Goal: Information Seeking & Learning: Check status

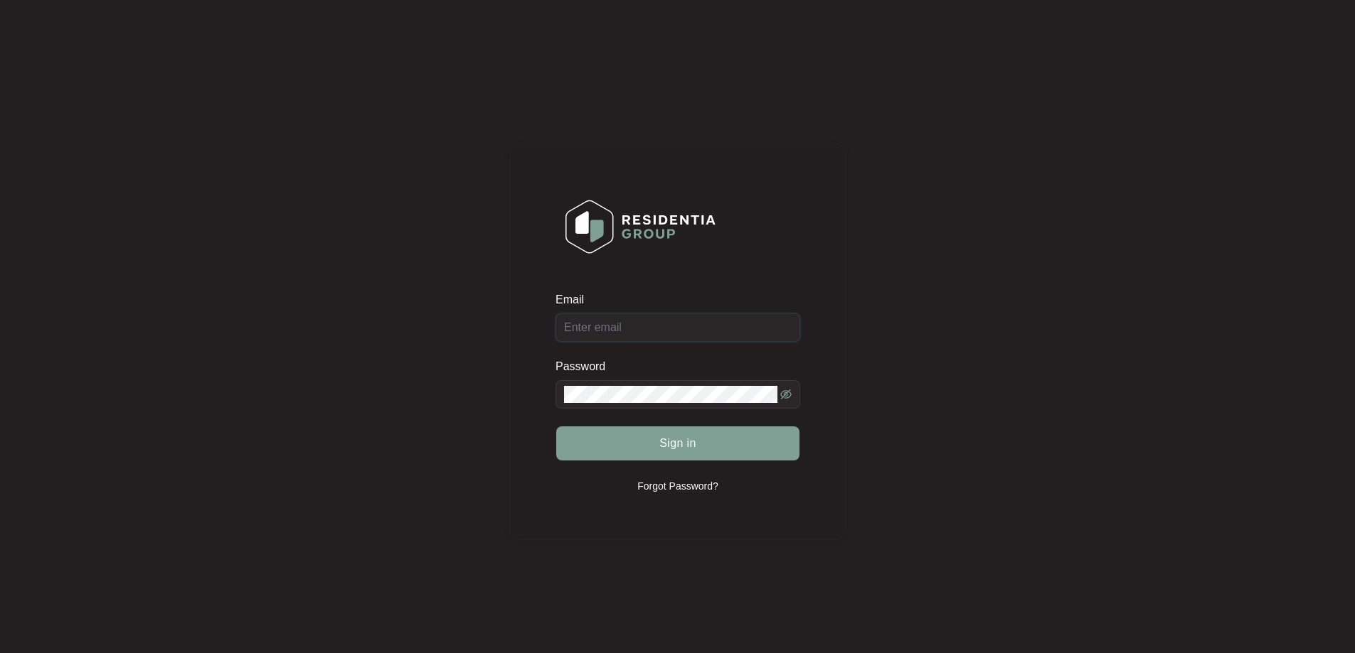
click at [678, 325] on input "Email" at bounding box center [677, 328] width 245 height 28
click at [673, 384] on span at bounding box center [677, 394] width 245 height 28
click at [556, 427] on button "Sign in" at bounding box center [677, 444] width 243 height 34
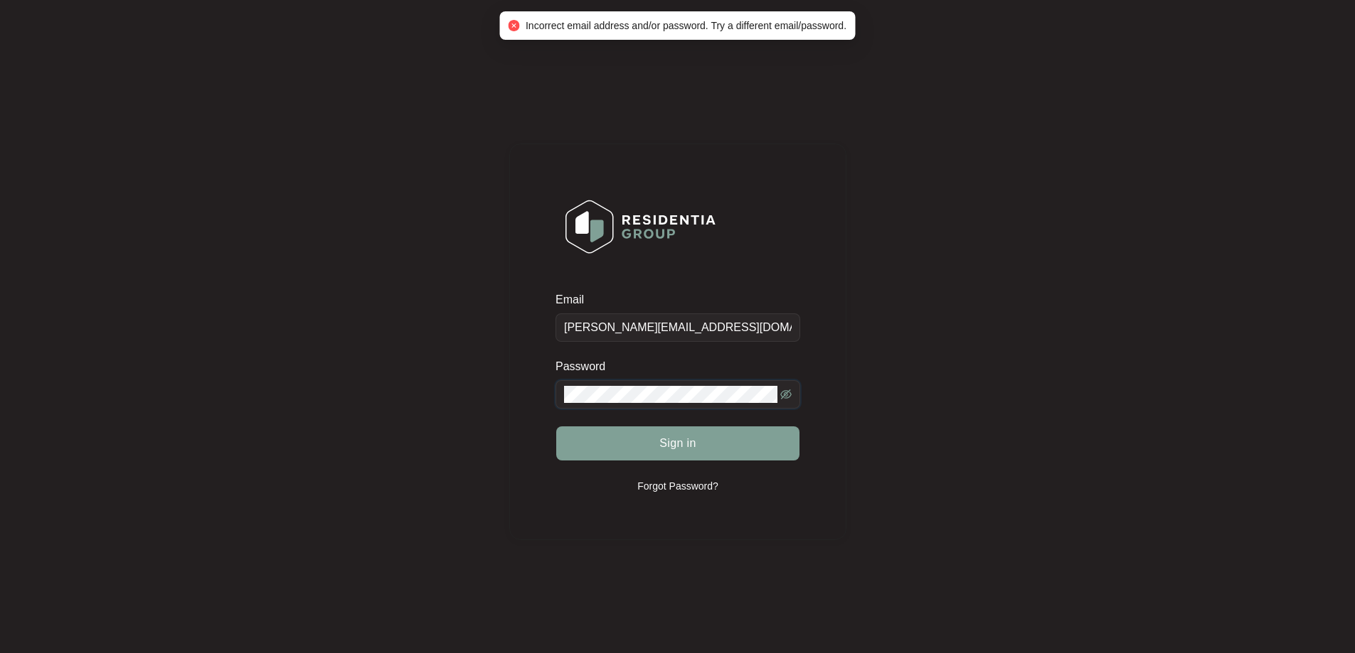
click at [556, 427] on button "Sign in" at bounding box center [677, 444] width 243 height 34
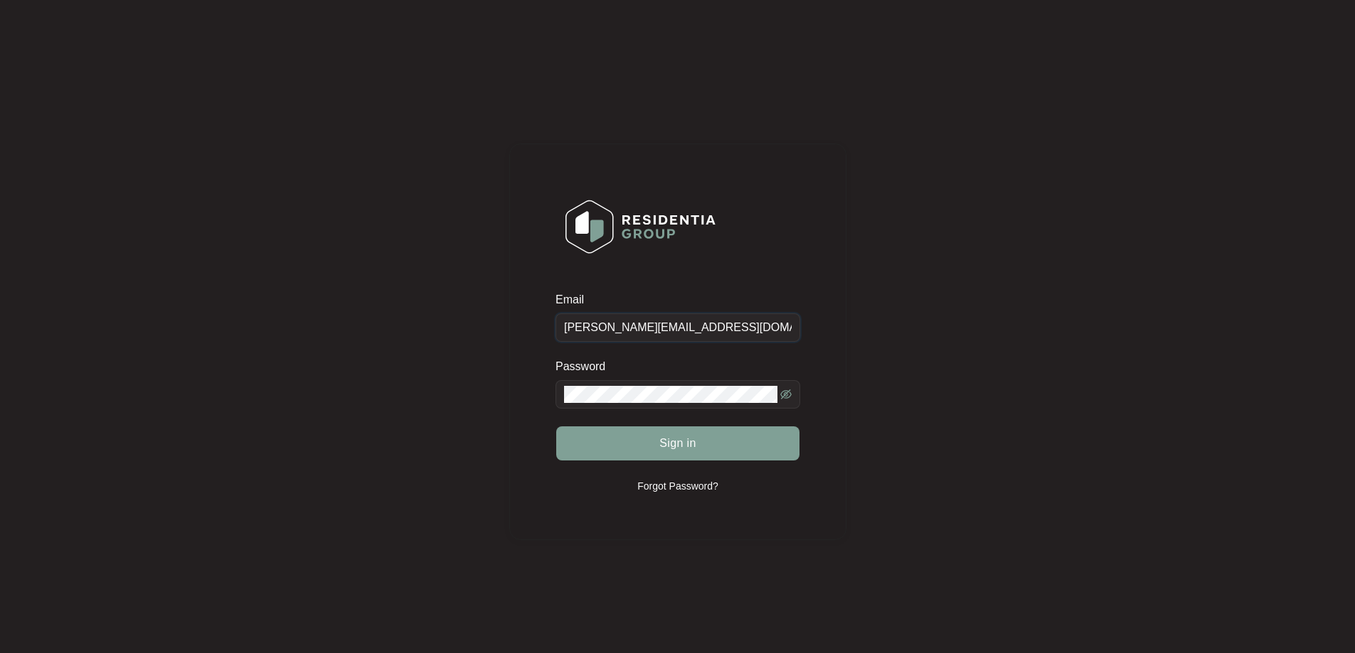
drag, startPoint x: 732, startPoint y: 324, endPoint x: 487, endPoint y: 329, distance: 245.4
click at [487, 329] on div "Email [PERSON_NAME][EMAIL_ADDRESS][DOMAIN_NAME] Password Sign in Forgot Passwor…" at bounding box center [677, 341] width 1326 height 655
paste input "[GEOGRAPHIC_DATA]"
type input "[EMAIL_ADDRESS][DOMAIN_NAME]"
click at [556, 427] on button "Sign in" at bounding box center [677, 444] width 243 height 34
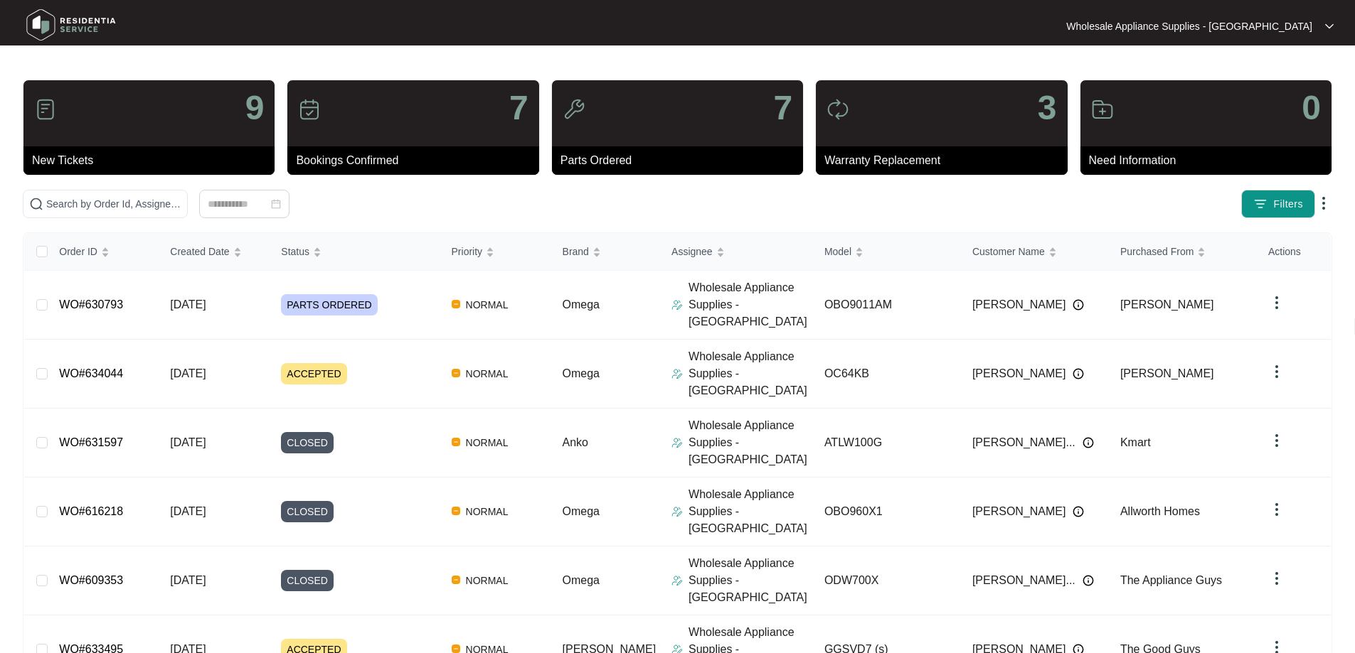
click at [1187, 158] on p "Need Information" at bounding box center [1210, 160] width 242 height 17
click at [1114, 112] on div "0" at bounding box center [1205, 113] width 251 height 66
click at [181, 208] on input "text" at bounding box center [113, 204] width 135 height 16
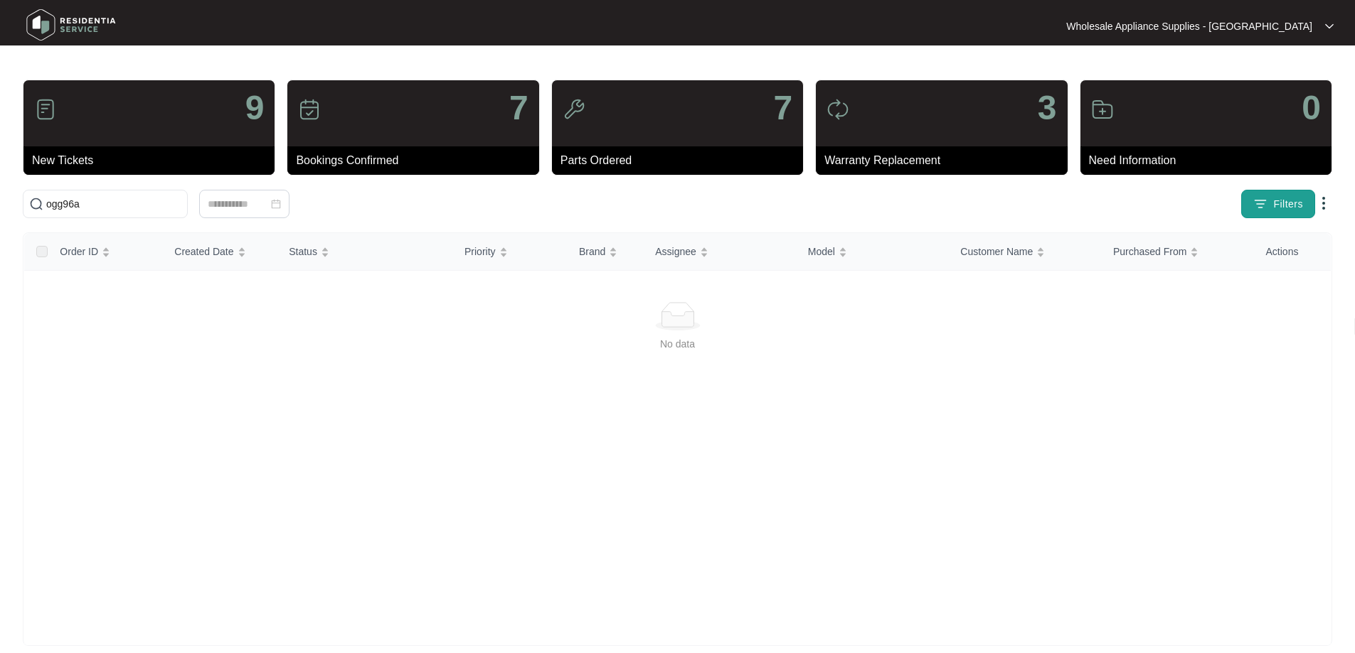
click at [1259, 208] on img "button" at bounding box center [1260, 204] width 14 height 14
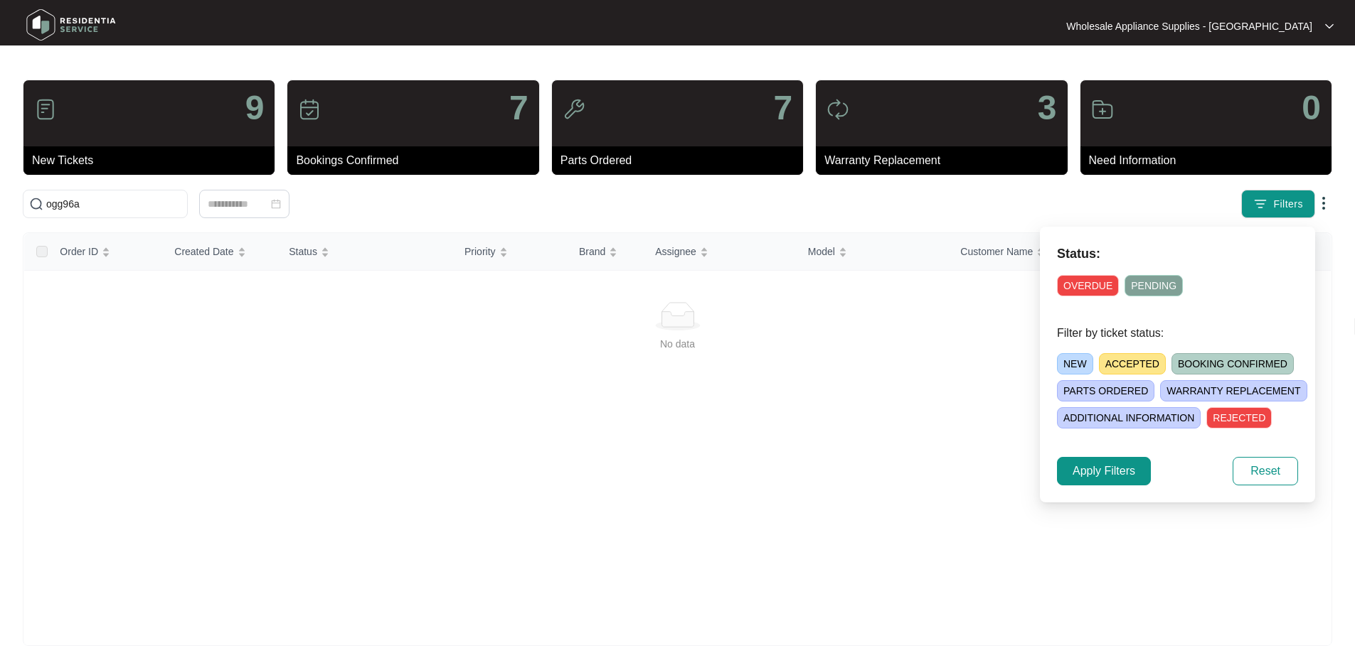
click at [90, 26] on img at bounding box center [71, 25] width 100 height 43
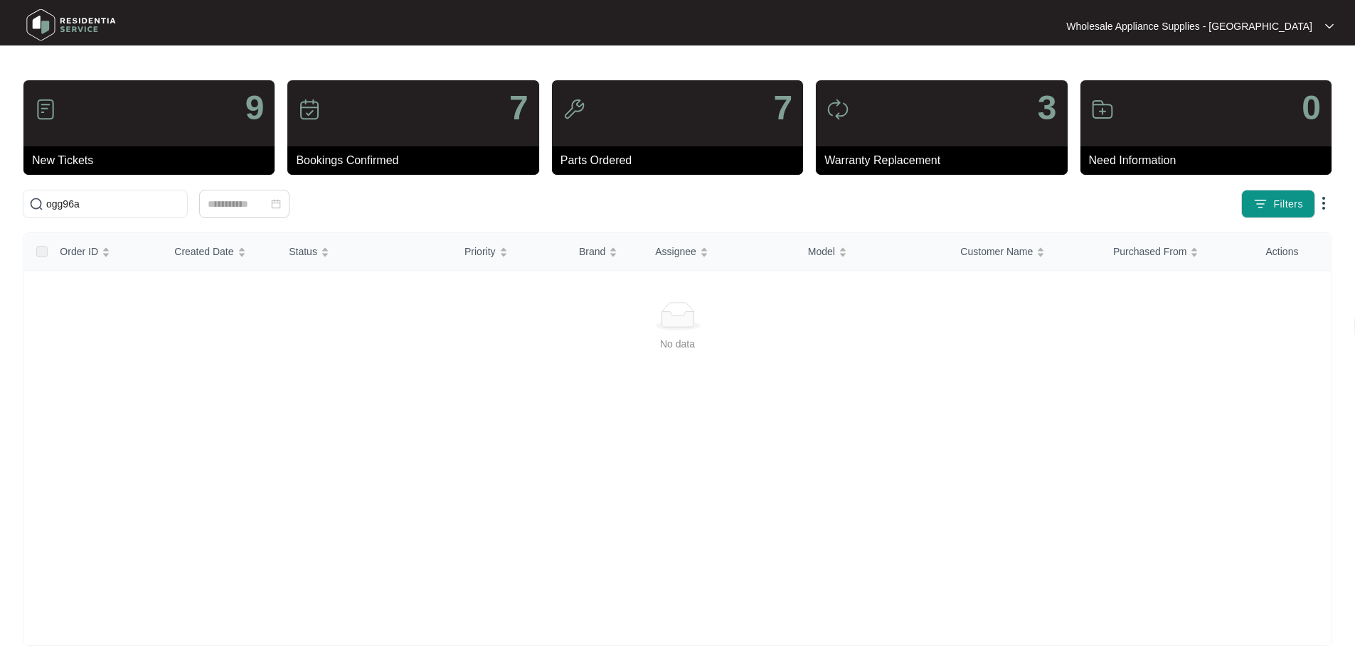
click at [49, 21] on img at bounding box center [71, 25] width 100 height 43
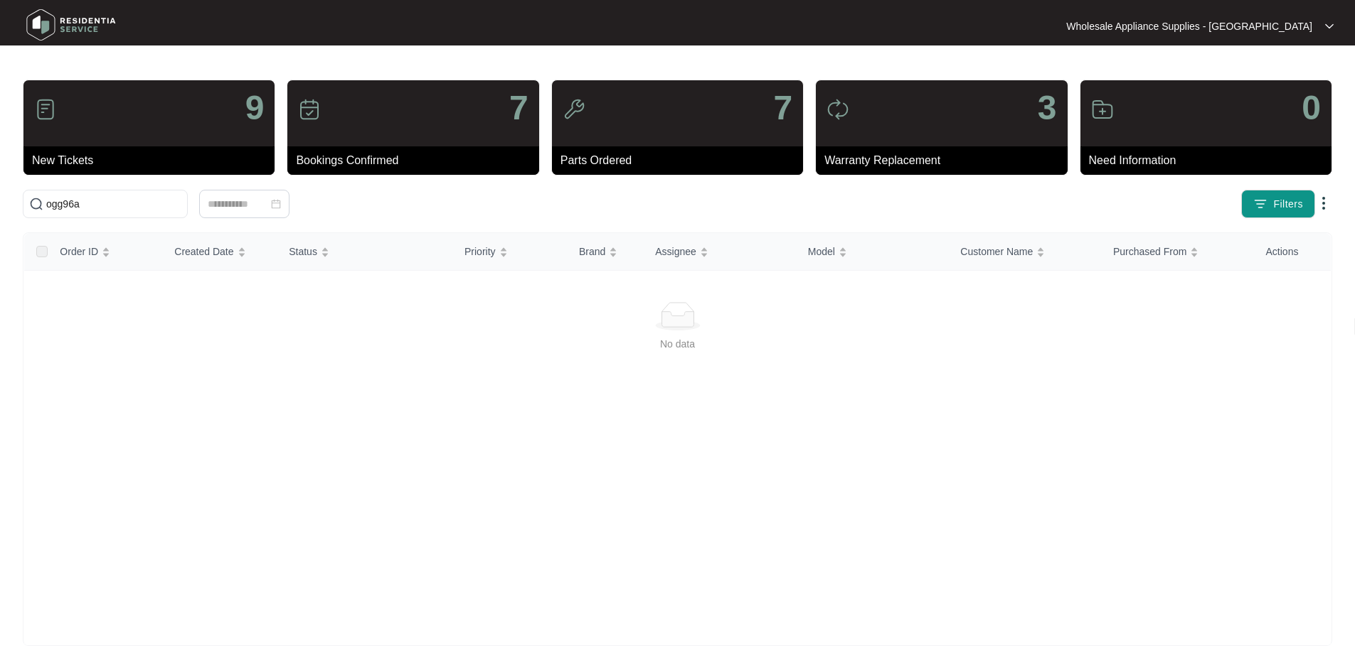
click at [49, 21] on img at bounding box center [71, 25] width 100 height 43
click at [896, 168] on p "Warranty Replacement" at bounding box center [945, 160] width 242 height 17
click at [897, 168] on p "Warranty Replacement" at bounding box center [945, 160] width 242 height 17
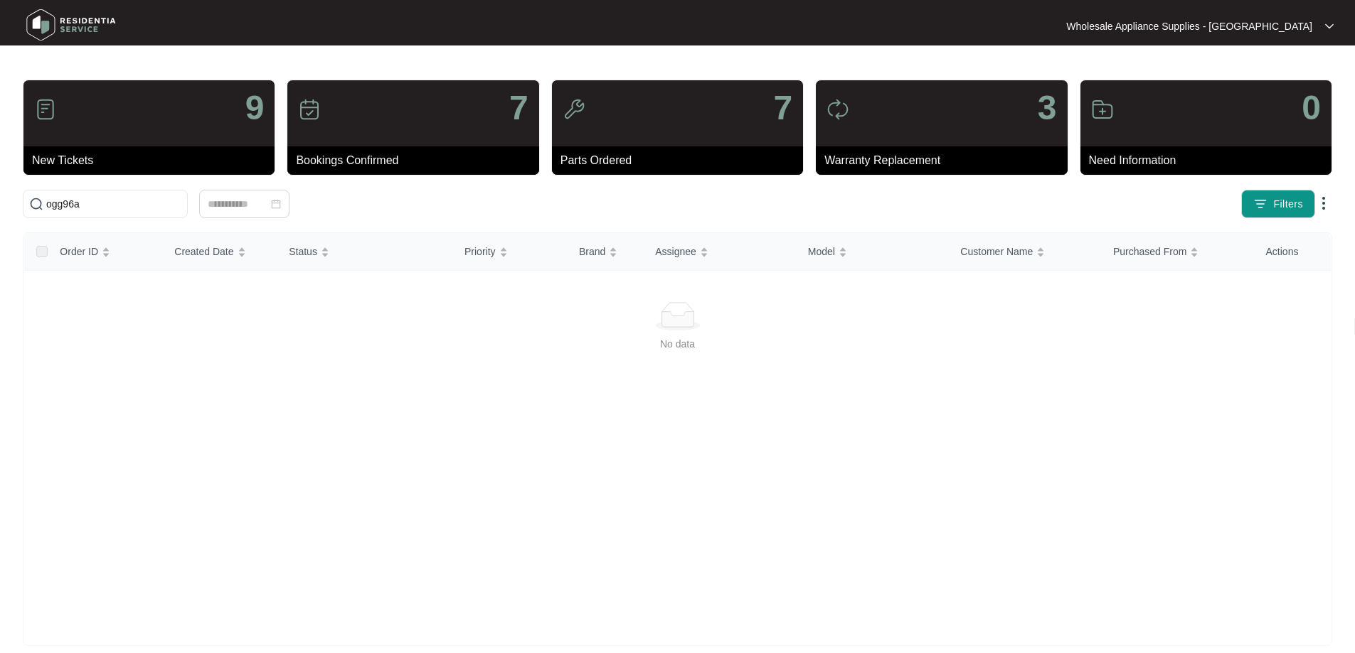
click at [907, 188] on div "9 New Tickets 7 Bookings Confirmed 7 Parts Ordered 3 Warranty Replacement 0 Nee…" at bounding box center [677, 363] width 1309 height 567
click at [1290, 201] on span "Filters" at bounding box center [1288, 204] width 30 height 15
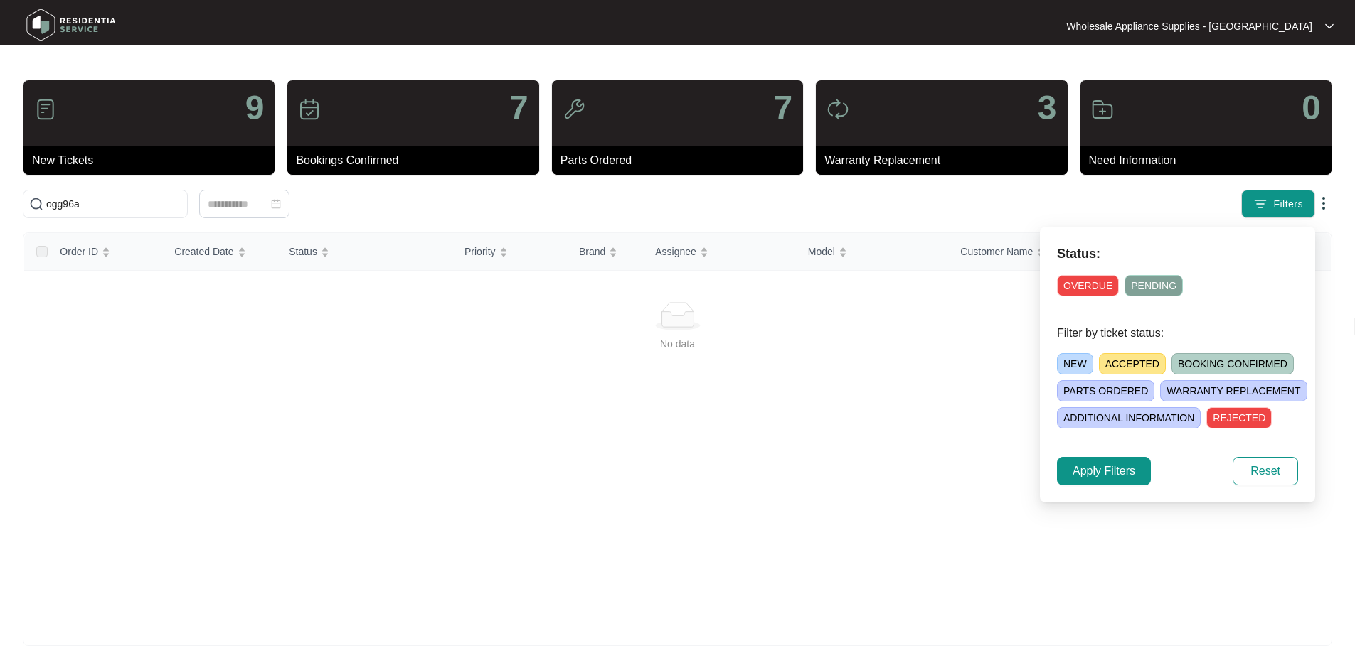
click at [1147, 199] on div "Filters" at bounding box center [1062, 204] width 539 height 28
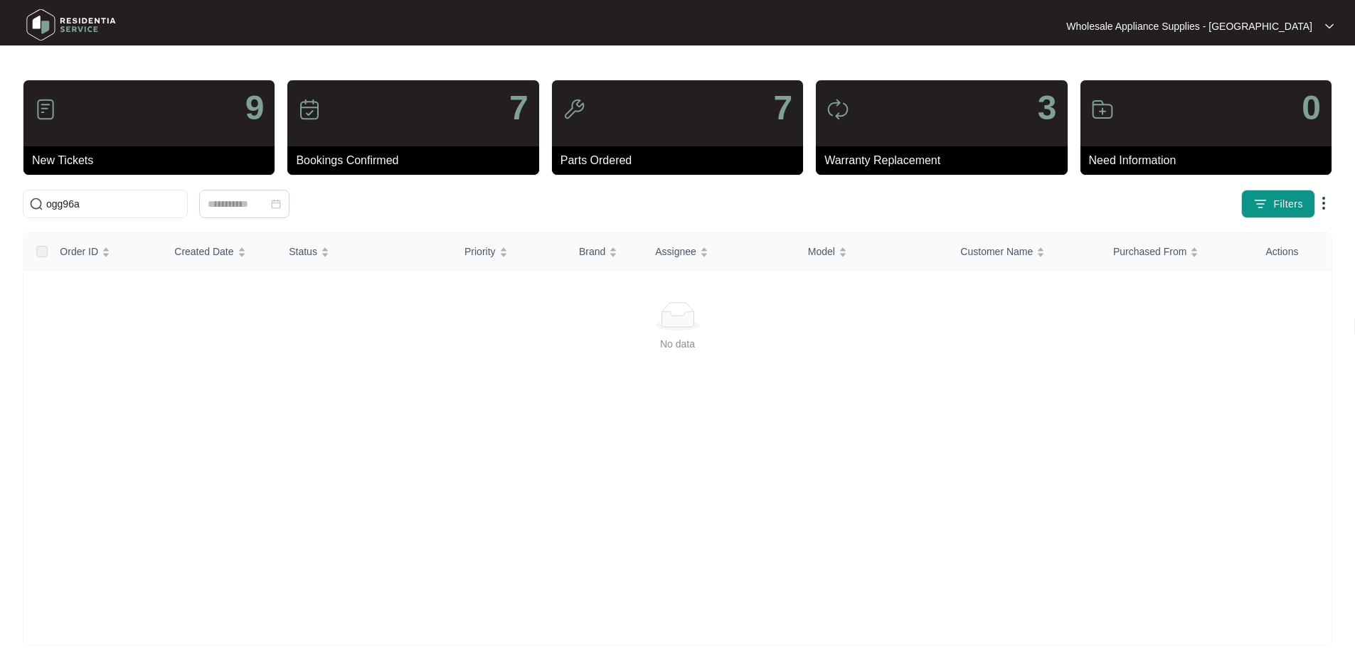
click at [1144, 161] on p "Need Information" at bounding box center [1210, 160] width 242 height 17
click at [1335, 25] on div "Wholesale Appliance Supplies - [GEOGRAPHIC_DATA] Wholesale ..." at bounding box center [1173, 26] width 331 height 14
click at [1327, 25] on img at bounding box center [1329, 26] width 9 height 7
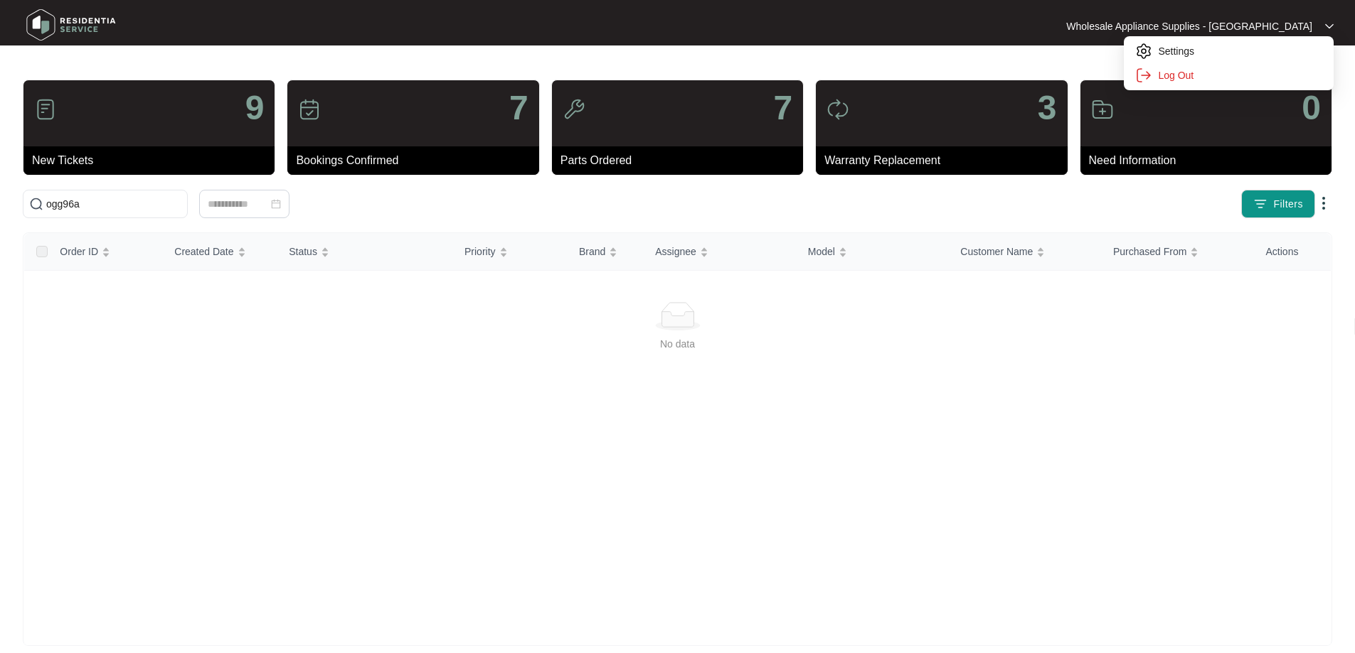
click at [1327, 26] on img at bounding box center [1329, 26] width 9 height 7
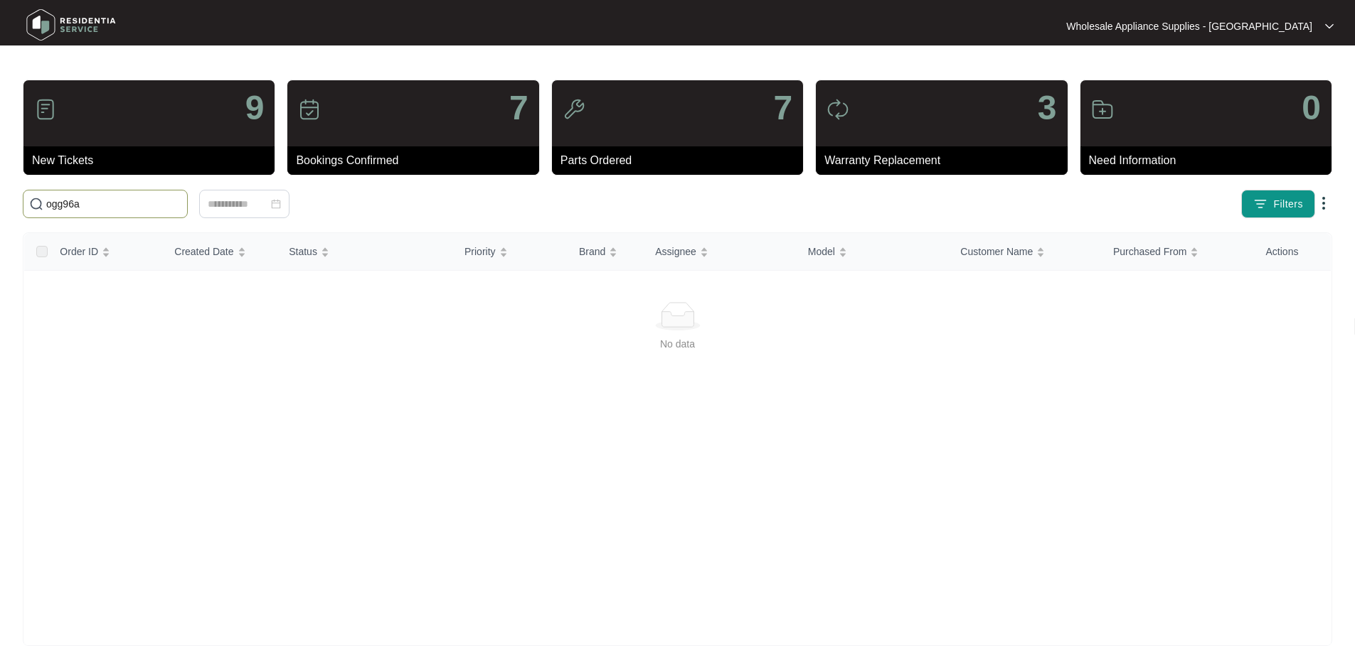
click at [181, 201] on input "ogg96a" at bounding box center [113, 204] width 135 height 16
paste input "SLP3_0004898"
type input "SLP3_0004898"
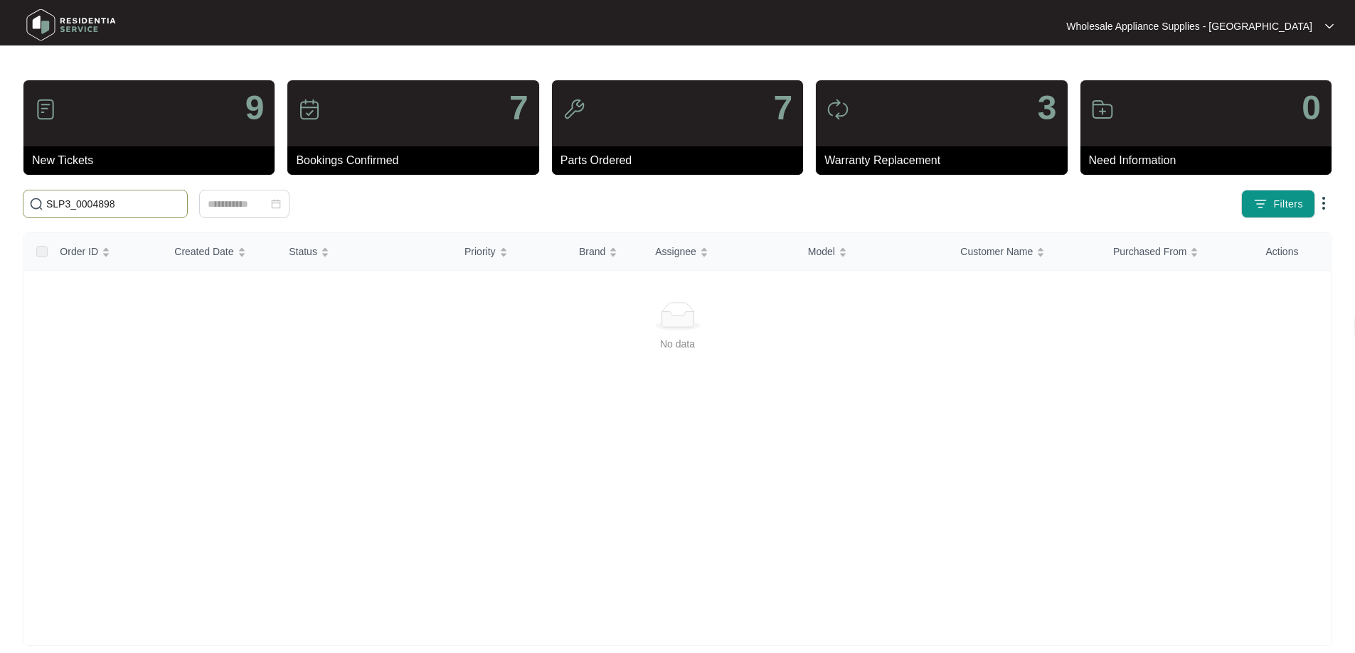
click at [73, 18] on img at bounding box center [71, 25] width 100 height 43
click at [52, 21] on img at bounding box center [71, 25] width 100 height 43
